Goal: Task Accomplishment & Management: Manage account settings

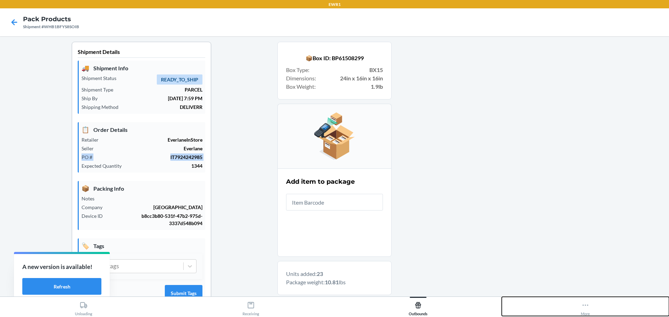
click at [581, 305] on button "More" at bounding box center [585, 306] width 167 height 19
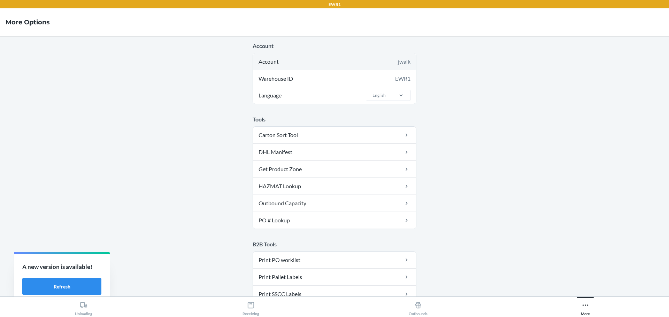
click at [398, 60] on div "jwalk" at bounding box center [404, 61] width 13 height 8
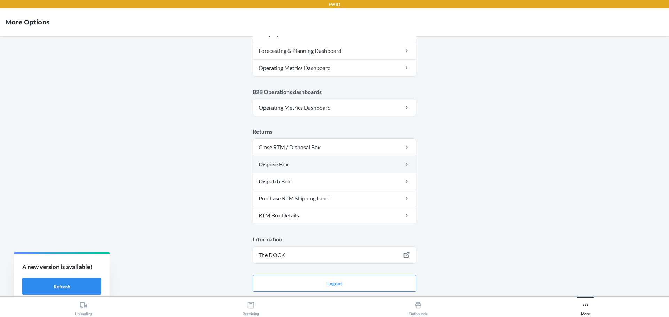
scroll to position [352, 0]
click at [352, 282] on button "Logout" at bounding box center [335, 283] width 164 height 17
